Goal: Find specific page/section: Find specific page/section

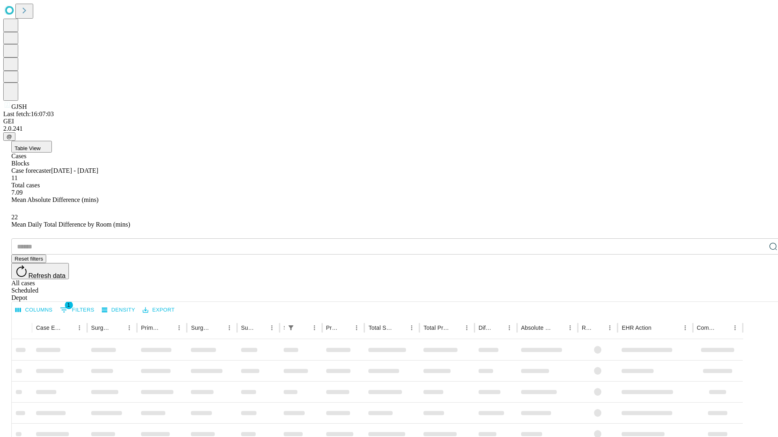
click at [757, 294] on div "Depot" at bounding box center [396, 297] width 771 height 7
